Goal: Browse casually

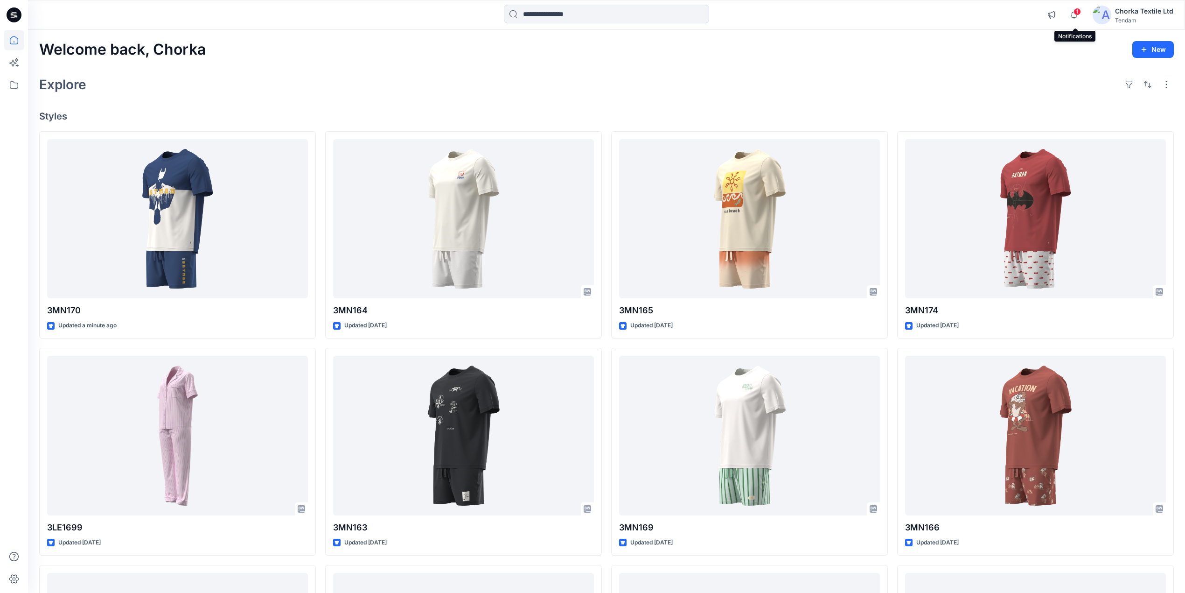
click at [1076, 12] on span "1" at bounding box center [1077, 11] width 7 height 7
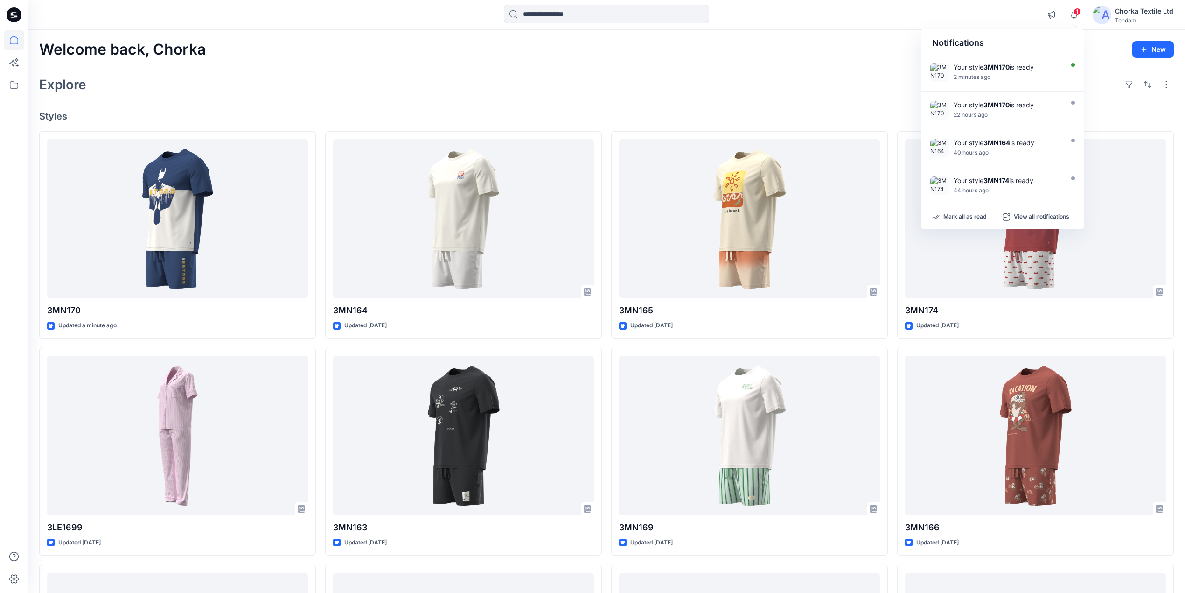
click at [889, 78] on div "Explore" at bounding box center [606, 84] width 1135 height 22
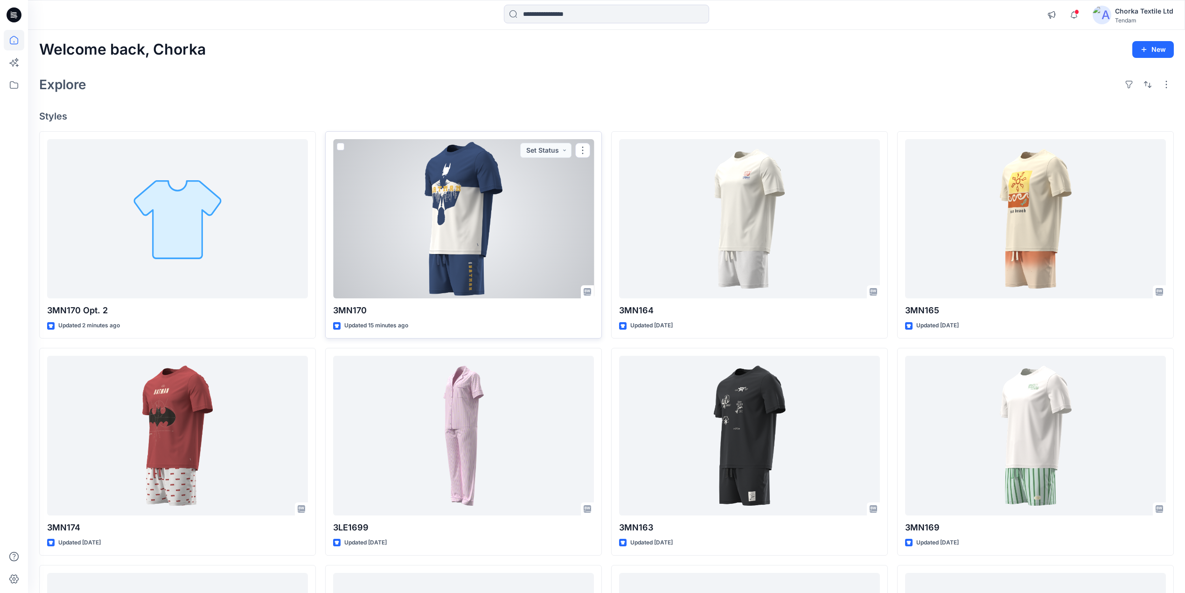
click at [419, 213] on div at bounding box center [463, 219] width 261 height 160
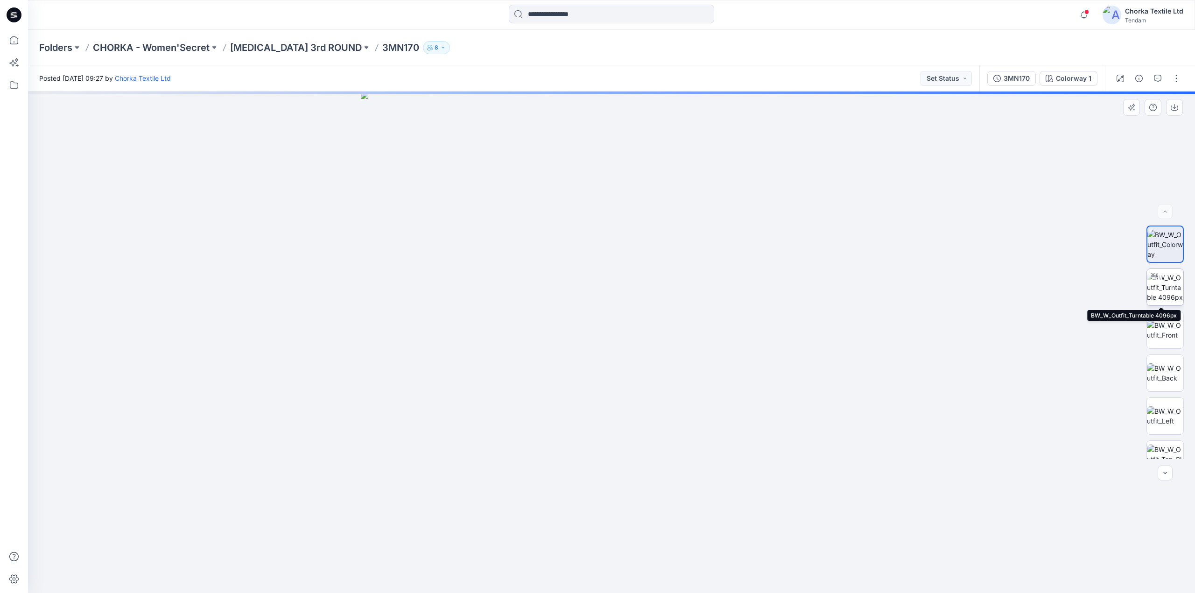
click at [1162, 280] on img at bounding box center [1165, 287] width 36 height 29
drag, startPoint x: 621, startPoint y: 211, endPoint x: 604, endPoint y: 384, distance: 173.0
click at [604, 384] on img at bounding box center [611, 284] width 1077 height 617
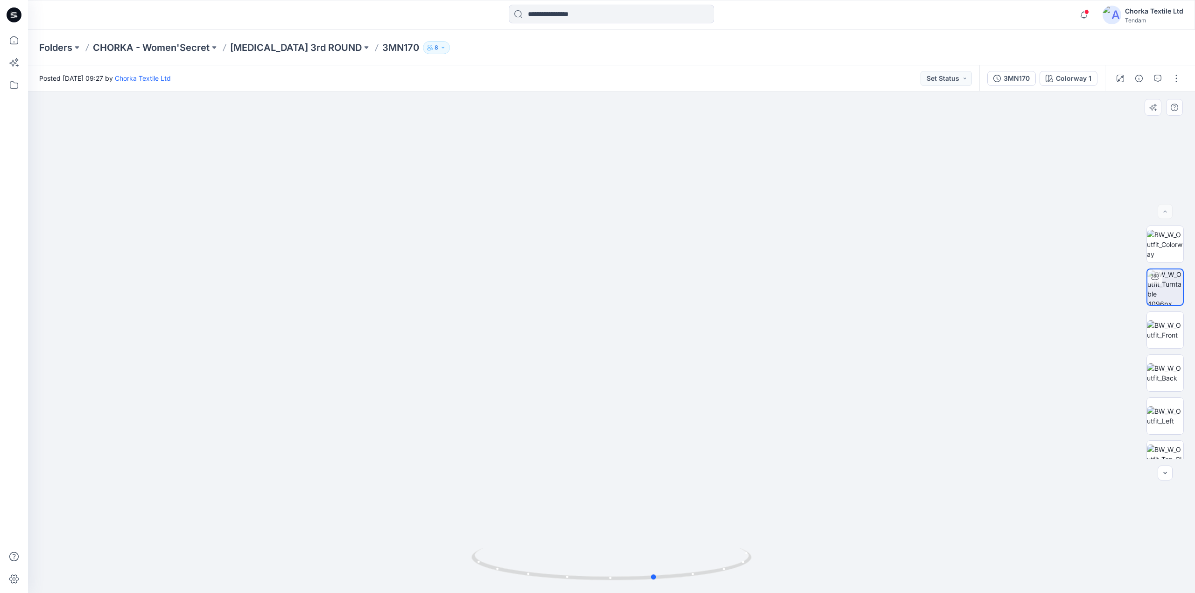
drag, startPoint x: 721, startPoint y: 576, endPoint x: 764, endPoint y: 531, distance: 63.0
click at [764, 531] on div at bounding box center [611, 341] width 1167 height 501
drag, startPoint x: 630, startPoint y: 444, endPoint x: 624, endPoint y: 262, distance: 182.1
click at [624, 262] on img at bounding box center [606, 109] width 1912 height 967
